Goal: Transaction & Acquisition: Subscribe to service/newsletter

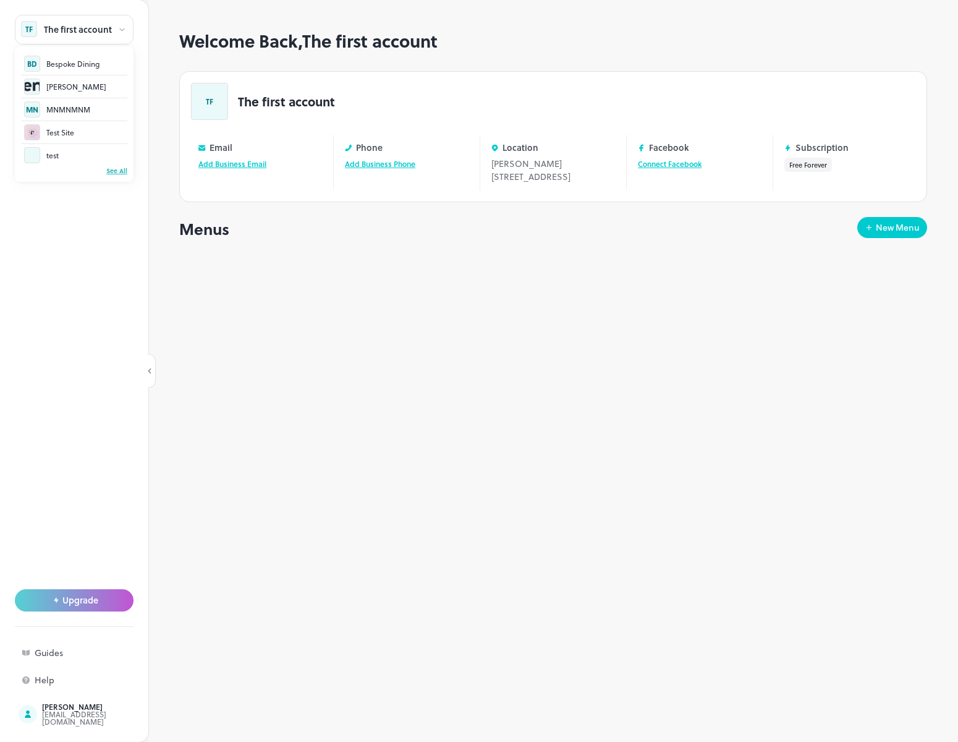
click at [112, 168] on div "See All" at bounding box center [74, 170] width 106 height 9
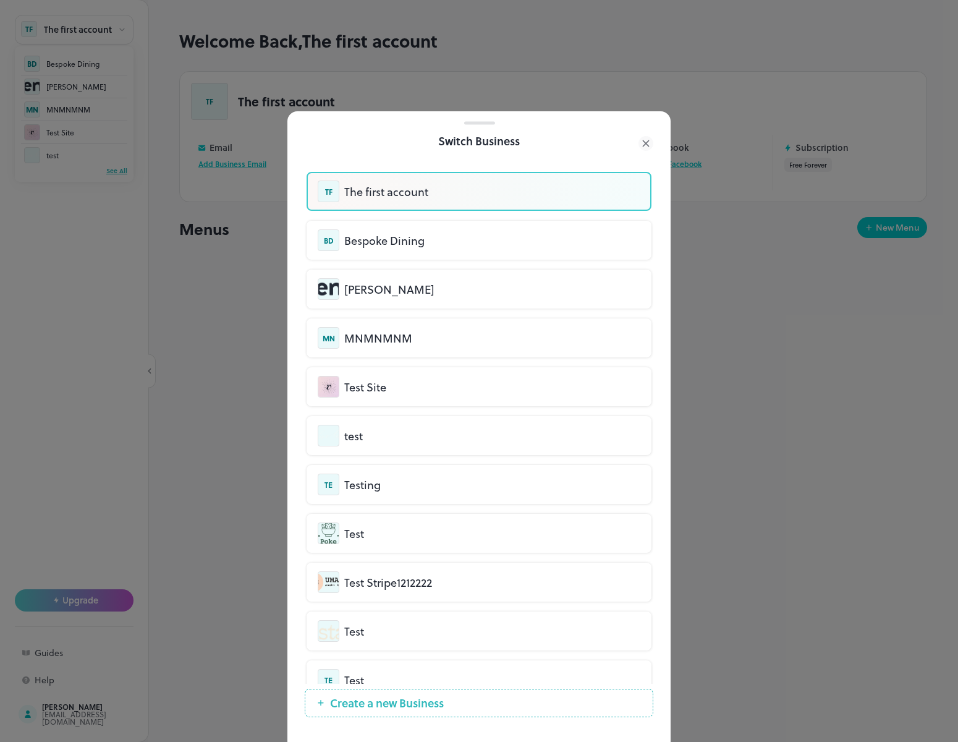
click at [394, 708] on span "Create a new Business" at bounding box center [387, 703] width 126 height 12
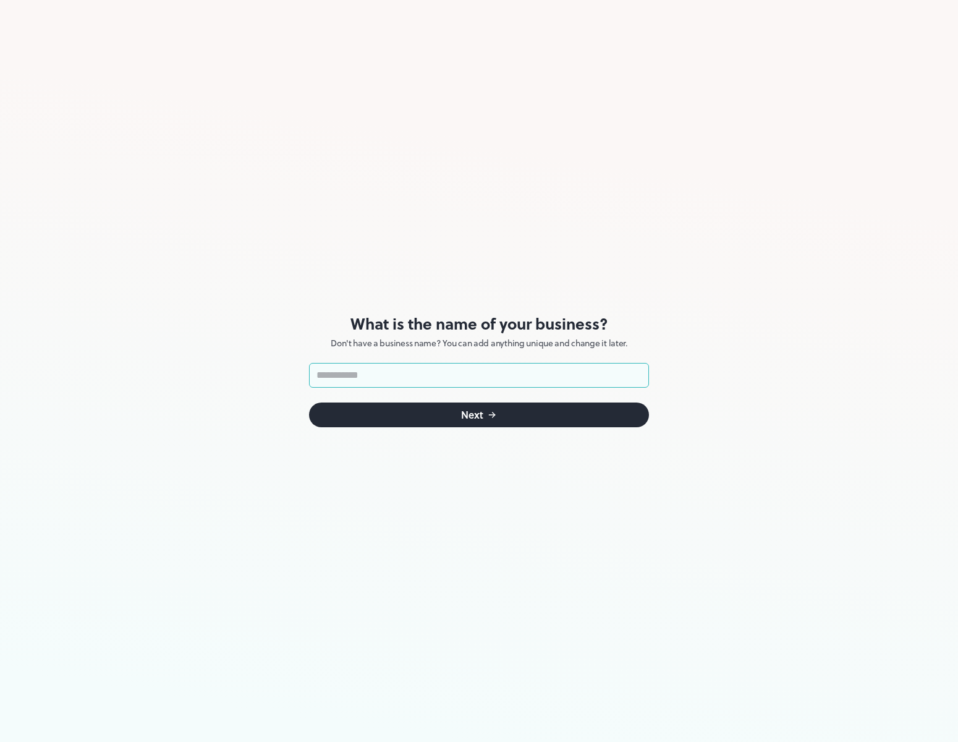
click at [385, 374] on input "text" at bounding box center [479, 375] width 340 height 25
type input "***"
click at [491, 412] on icon "submit" at bounding box center [492, 415] width 10 height 10
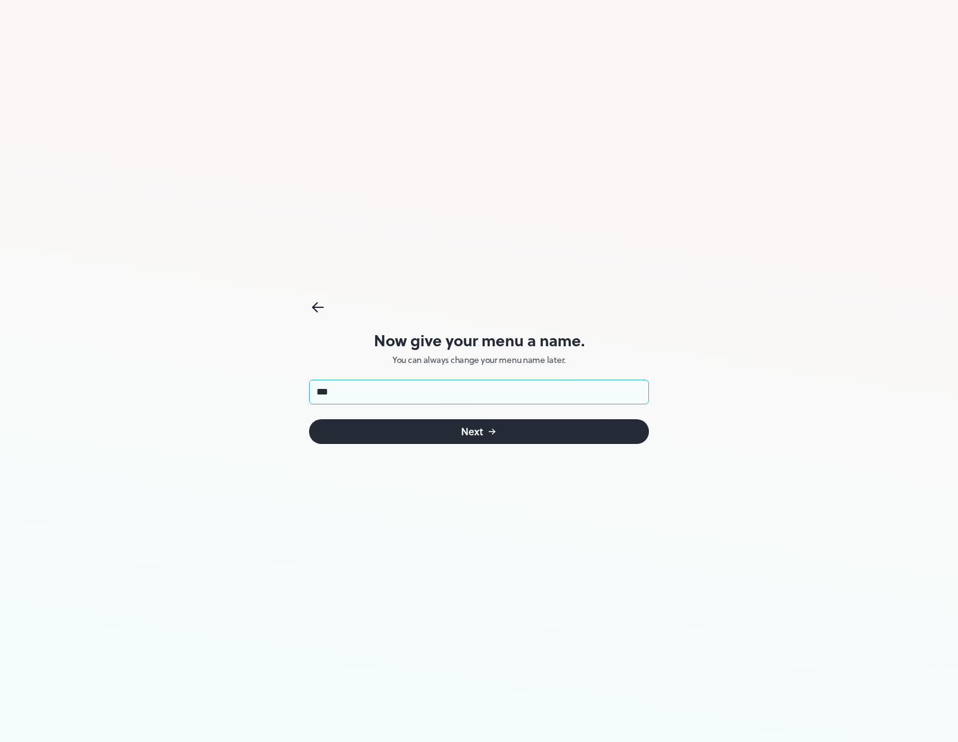
type input "***"
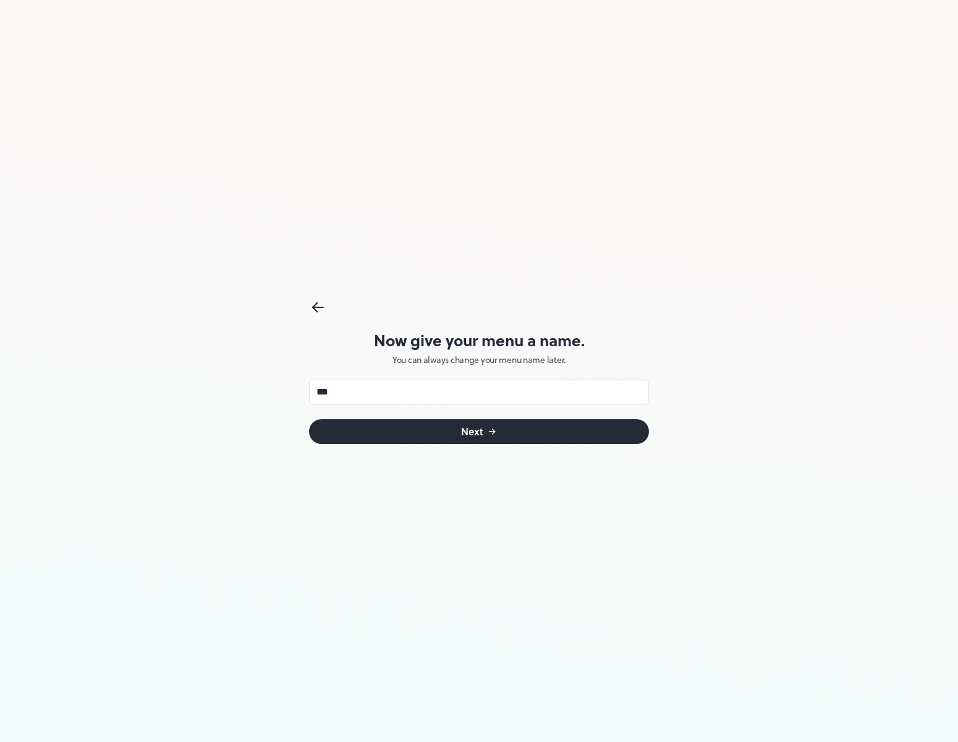
click at [473, 431] on div "Next" at bounding box center [472, 432] width 22 height 10
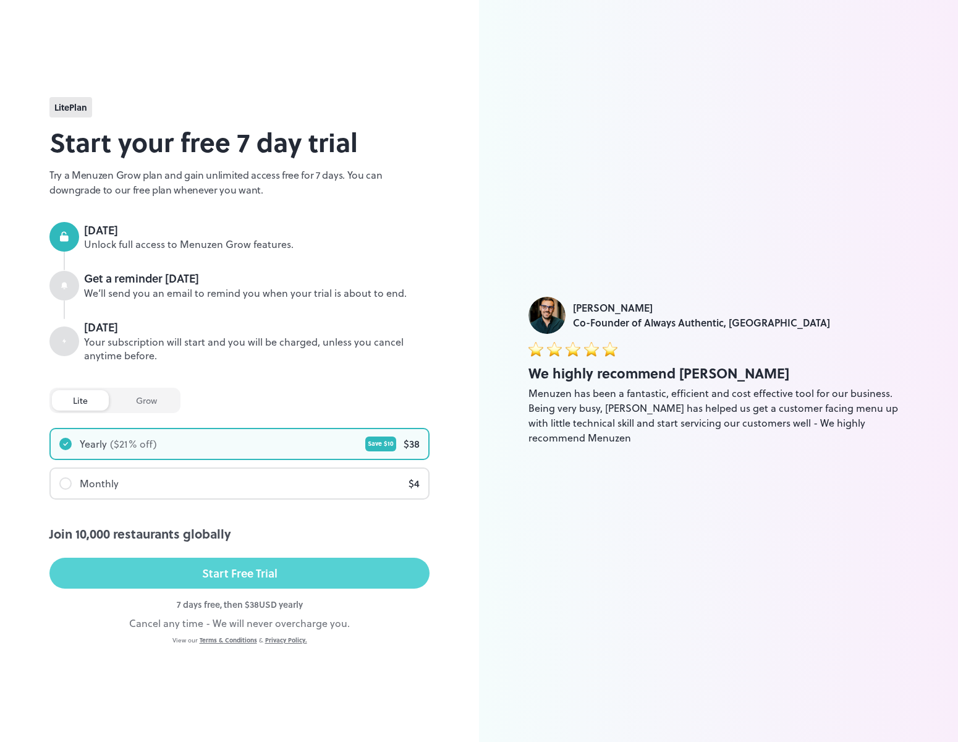
click at [256, 576] on div "Start Free Trial" at bounding box center [239, 573] width 75 height 19
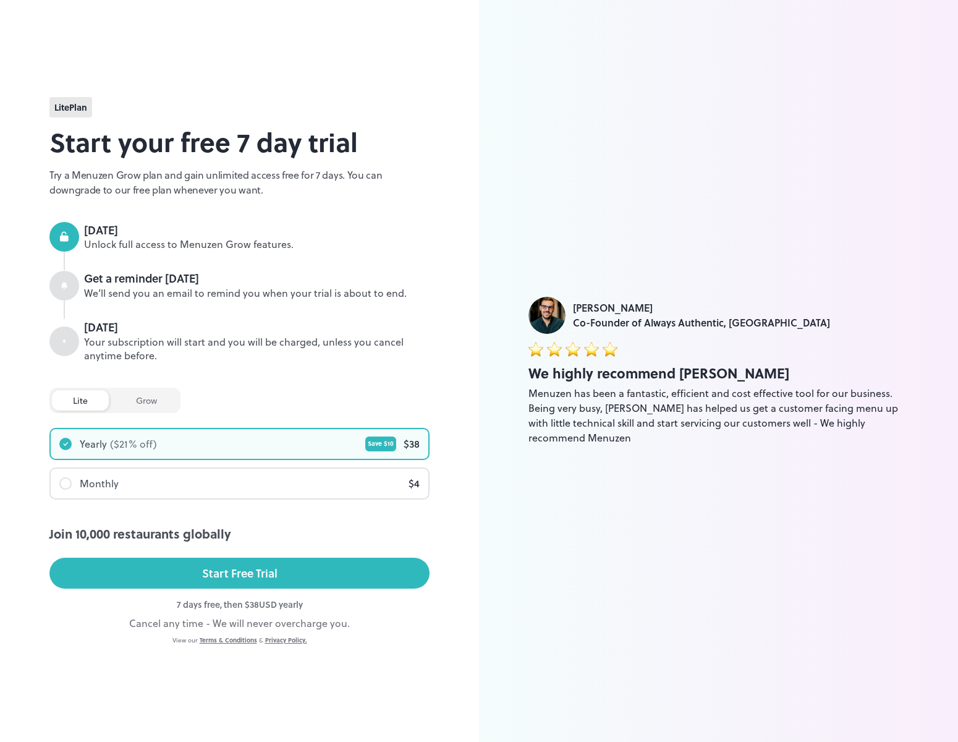
click at [709, 167] on div "[PERSON_NAME] Co-Founder of Always Authentic, [GEOGRAPHIC_DATA] We highly recom…" at bounding box center [718, 371] width 479 height 742
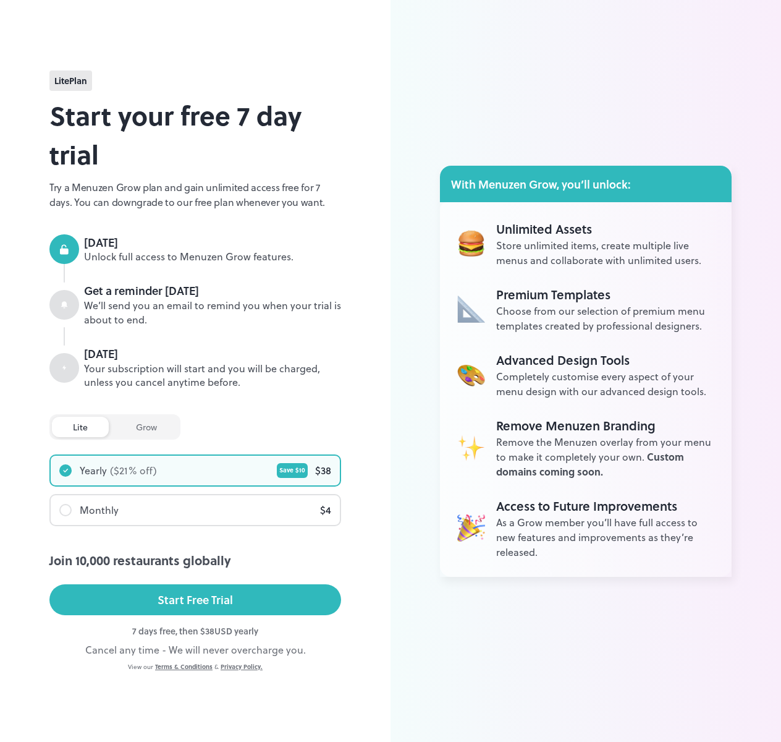
click at [19, 302] on div "lite Plan Start your free 7 day trial Try a Menuzen Grow plan and gain unlimite…" at bounding box center [195, 371] width 391 height 742
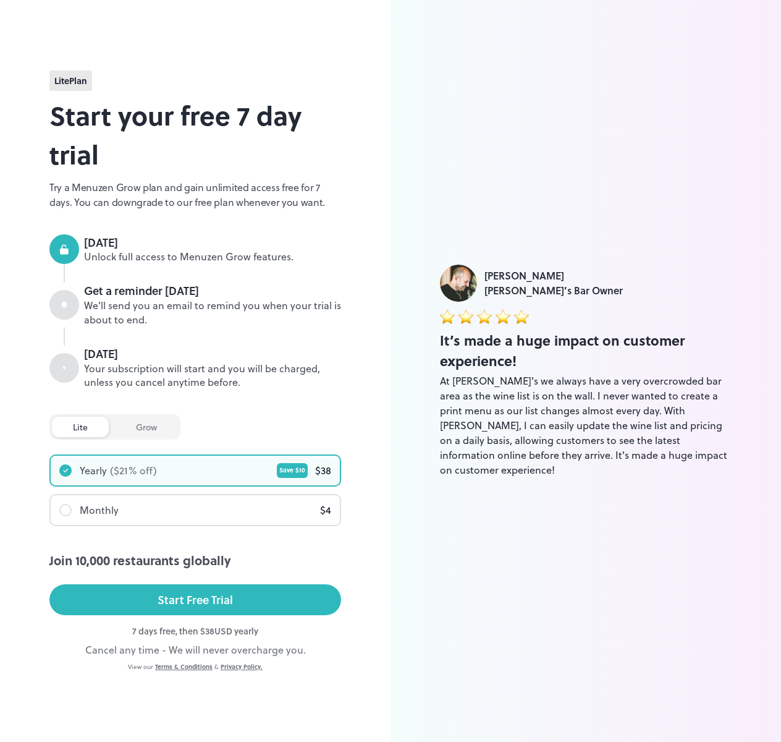
click at [689, 221] on div "[PERSON_NAME] [PERSON_NAME]’s Bar Owner It’s made a huge impact on customer exp…" at bounding box center [586, 371] width 391 height 742
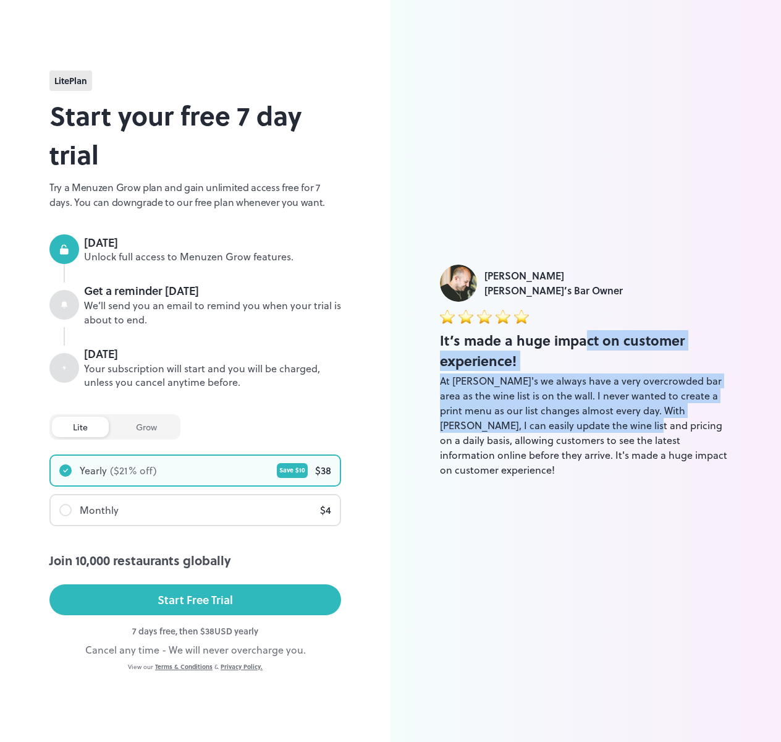
drag, startPoint x: 582, startPoint y: 376, endPoint x: 540, endPoint y: 415, distance: 57.3
click at [574, 435] on div "It’s made a huge impact on customer experience! At Juanita's we always have a v…" at bounding box center [586, 403] width 292 height 147
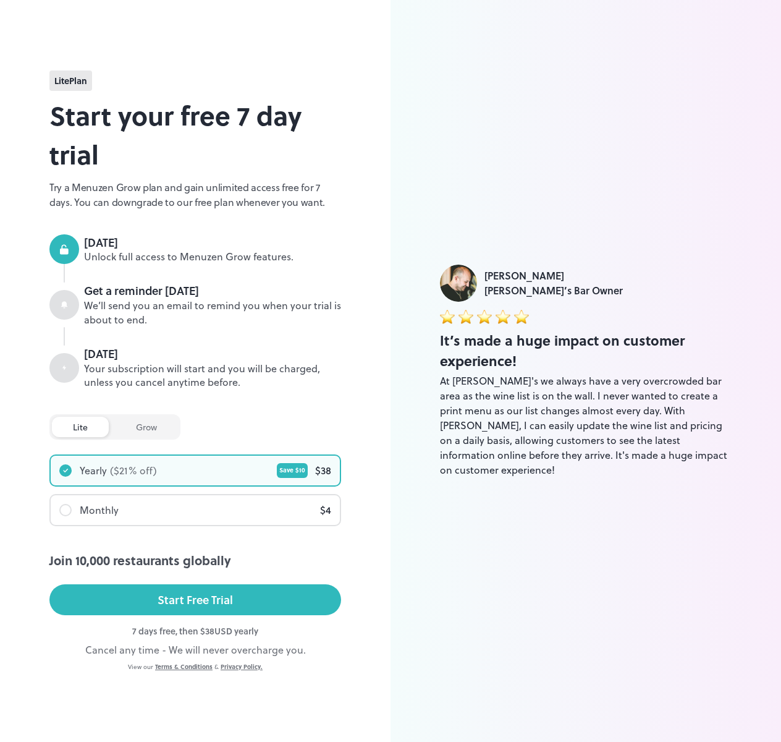
click at [273, 244] on div "[DATE]" at bounding box center [212, 242] width 257 height 16
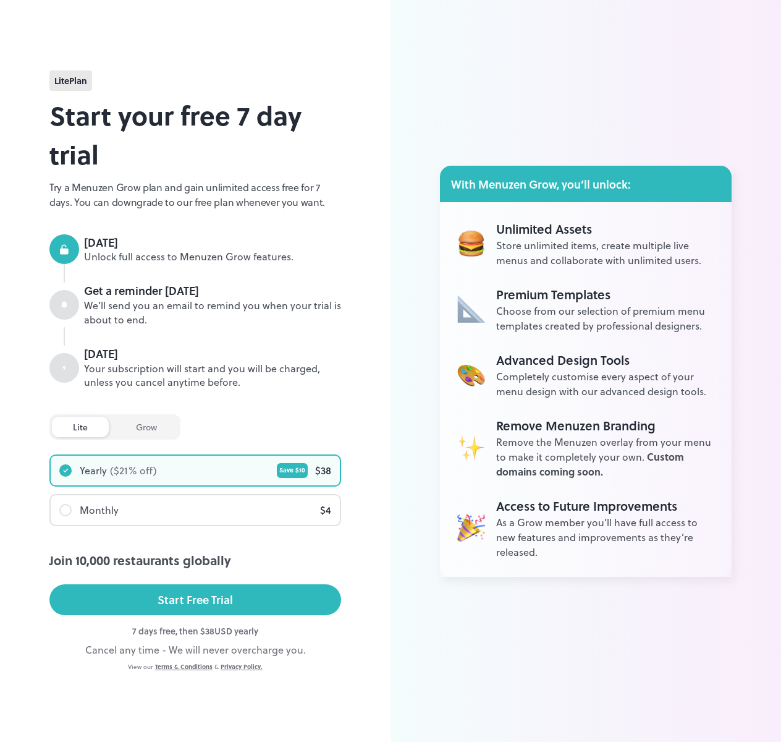
click at [76, 174] on div "lite Plan Start your free 7 day trial Try a Menuzen Grow plan and gain unlimite…" at bounding box center [195, 371] width 292 height 602
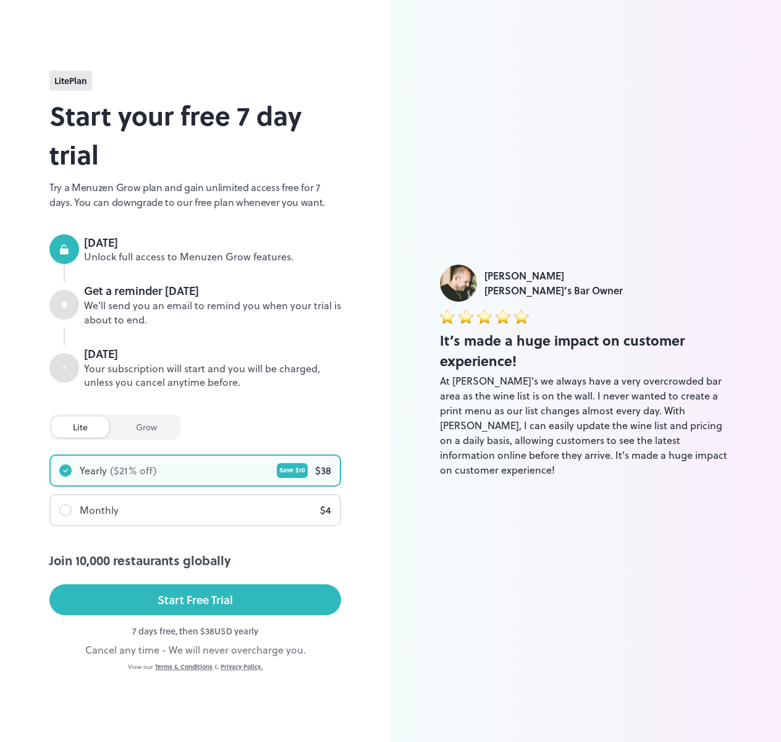
click at [142, 431] on div "grow" at bounding box center [146, 427] width 63 height 20
